Goal: Transaction & Acquisition: Purchase product/service

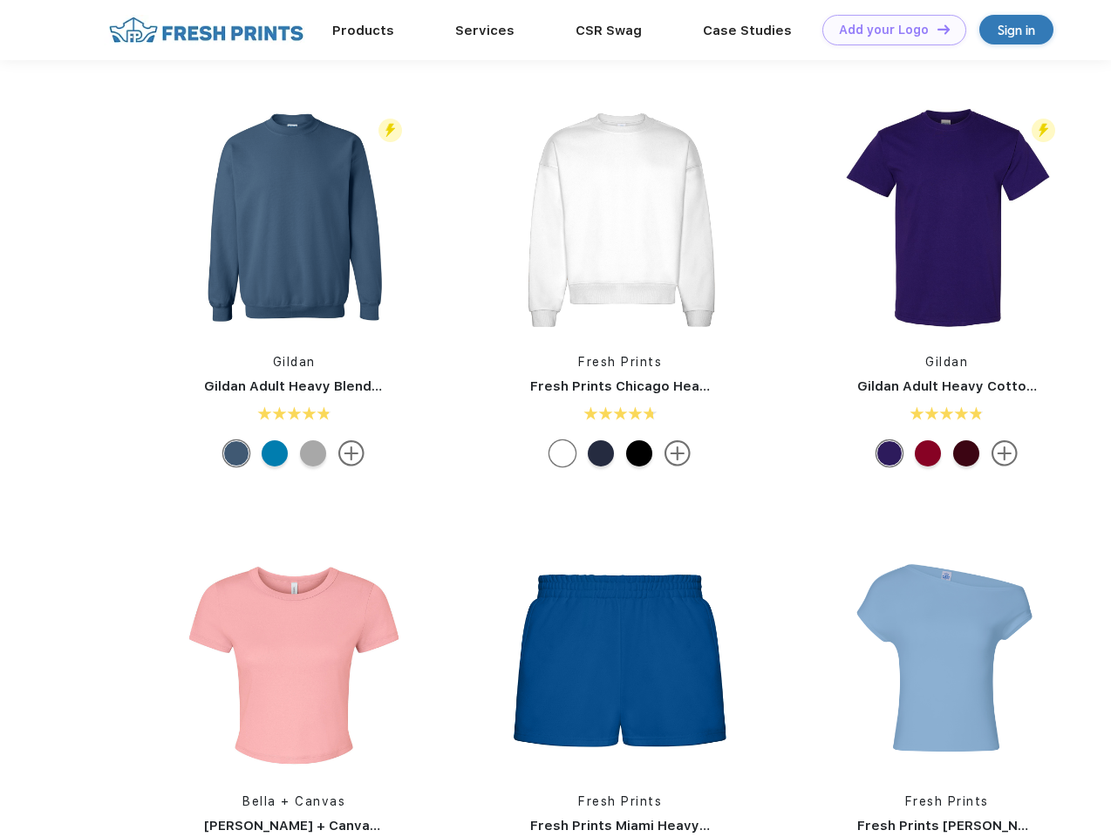
scroll to position [1, 0]
click at [888, 30] on link "Add your Logo Design Tool" at bounding box center [894, 30] width 144 height 31
click at [0, 0] on div "Design Tool" at bounding box center [0, 0] width 0 height 0
click at [936, 29] on link "Add your Logo Design Tool" at bounding box center [894, 30] width 144 height 31
click at [294, 220] on img at bounding box center [294, 220] width 232 height 232
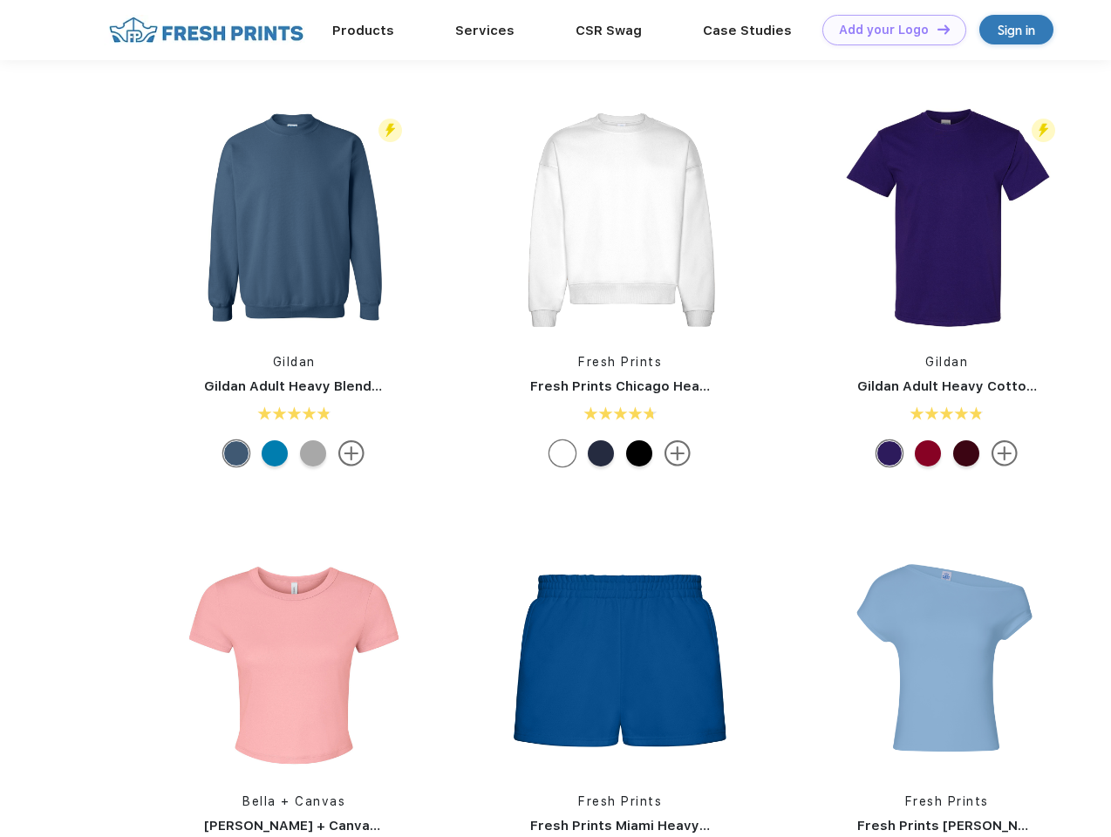
click at [236, 453] on div at bounding box center [236, 453] width 26 height 26
click at [275, 453] on div at bounding box center [275, 453] width 26 height 26
click at [313, 453] on div at bounding box center [313, 453] width 26 height 26
click at [620, 220] on img at bounding box center [620, 220] width 232 height 232
click at [562, 453] on div at bounding box center [562, 453] width 26 height 26
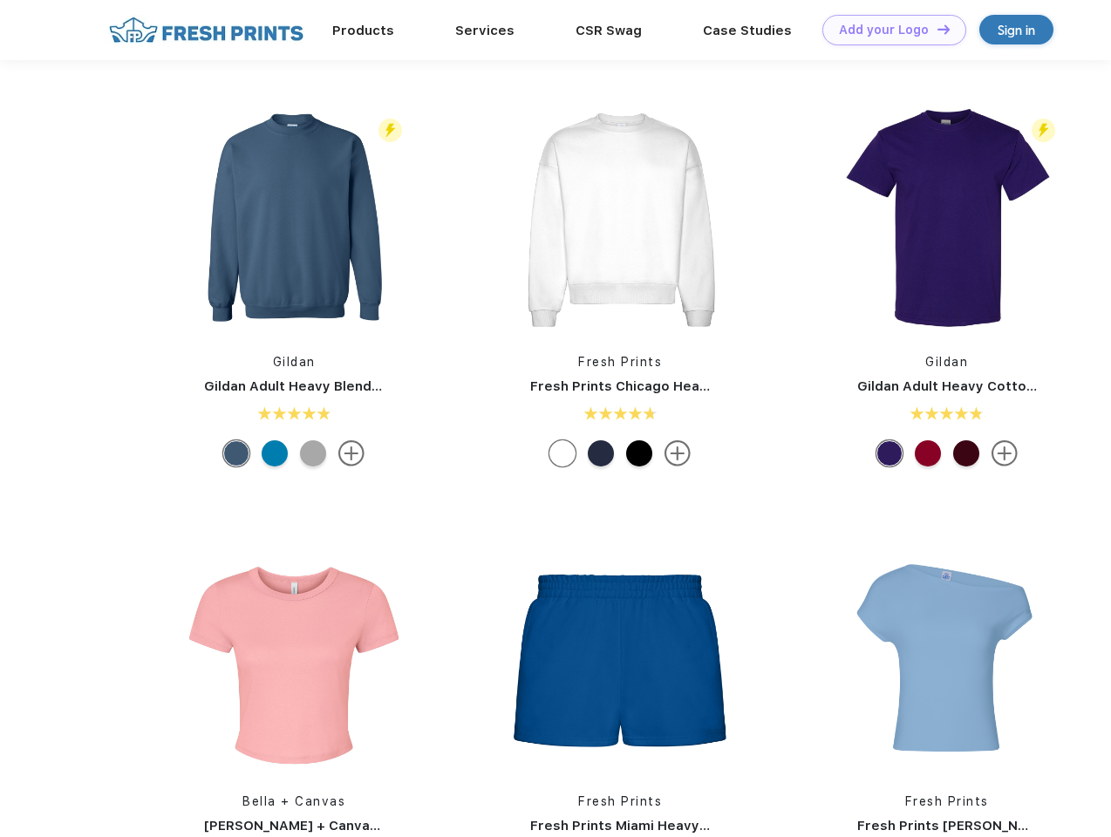
click at [601, 453] on div at bounding box center [601, 453] width 26 height 26
